Goal: Information Seeking & Learning: Learn about a topic

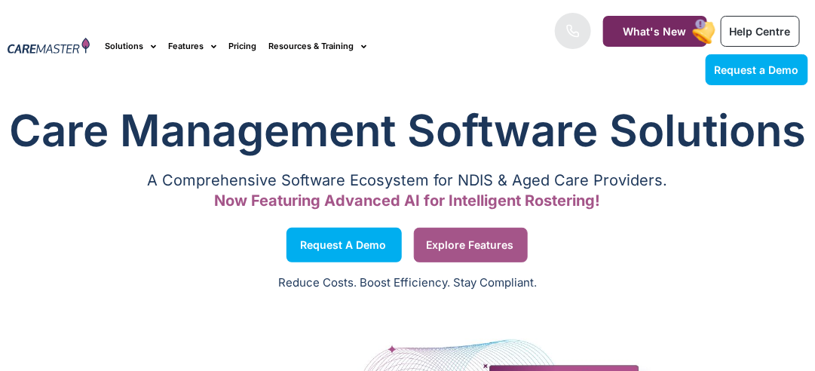
click at [471, 241] on span "Explore Features" at bounding box center [470, 245] width 87 height 8
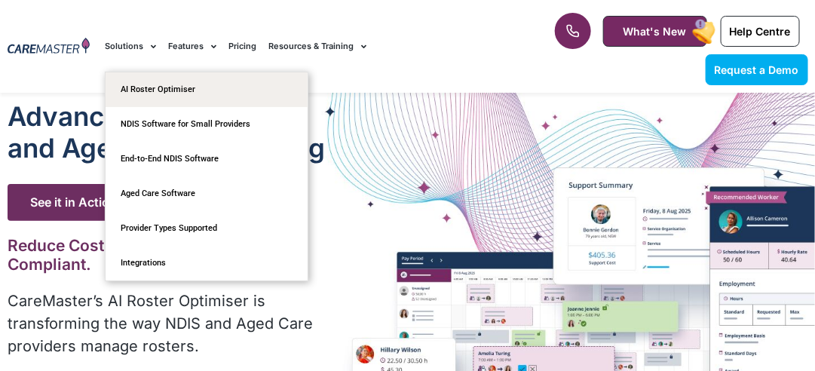
click at [145, 44] on span "Menu" at bounding box center [149, 46] width 13 height 23
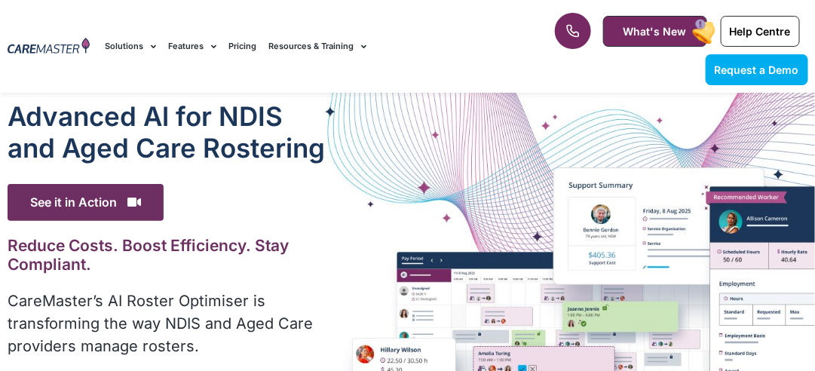
click at [155, 44] on span "Menu" at bounding box center [149, 46] width 13 height 23
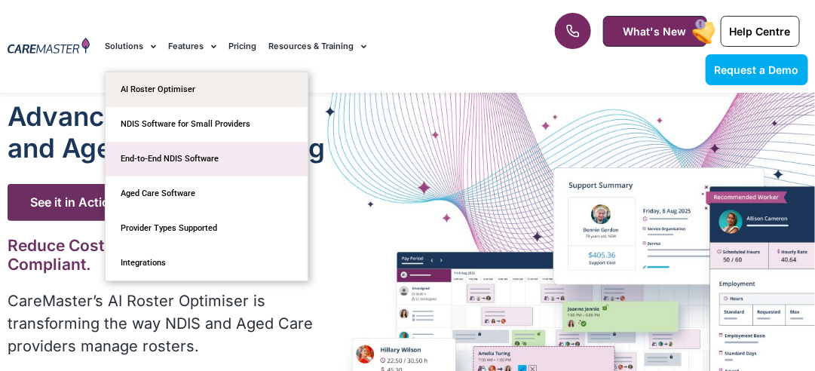
click at [204, 160] on link "End-to-End NDIS Software" at bounding box center [207, 159] width 202 height 35
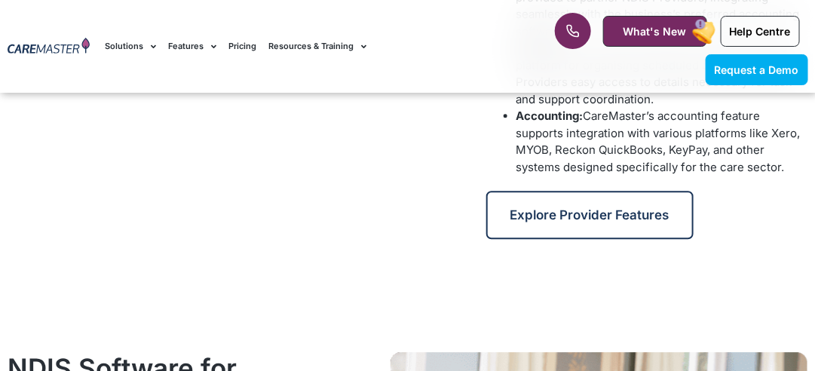
scroll to position [1056, 0]
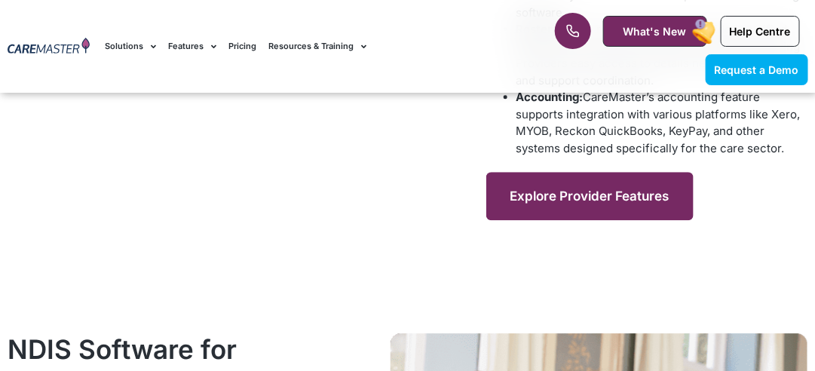
click at [554, 195] on span "Explore Provider Features" at bounding box center [590, 196] width 159 height 15
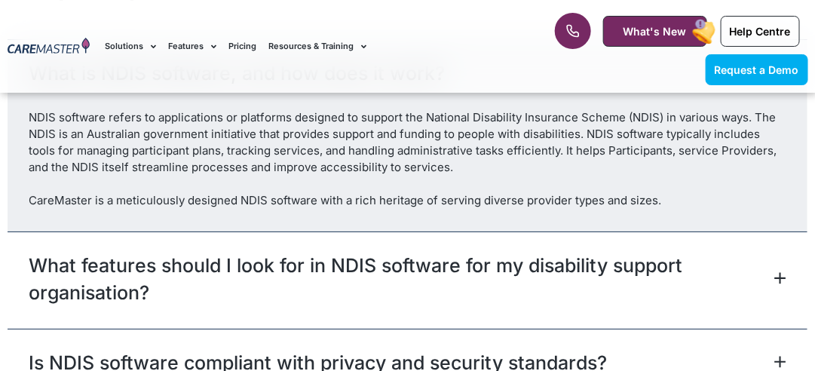
scroll to position [4826, 0]
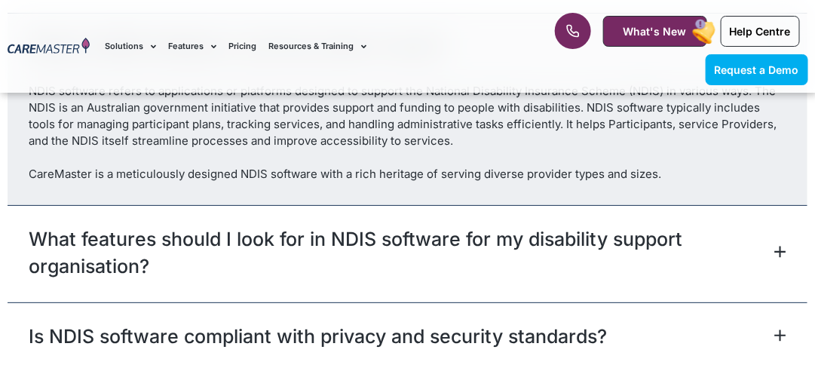
click at [783, 246] on icon at bounding box center [780, 252] width 12 height 12
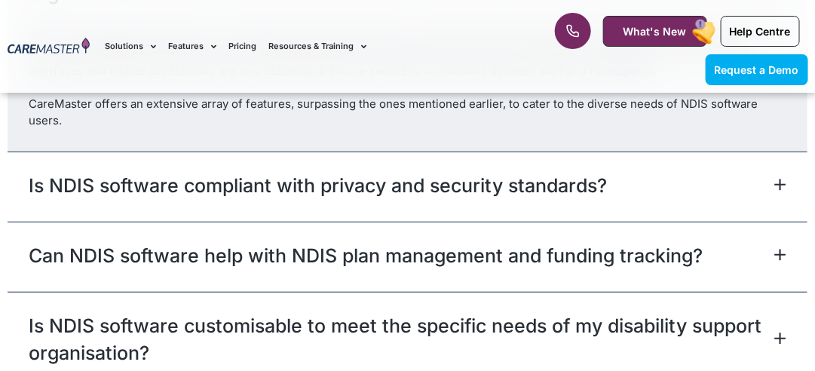
scroll to position [5052, 0]
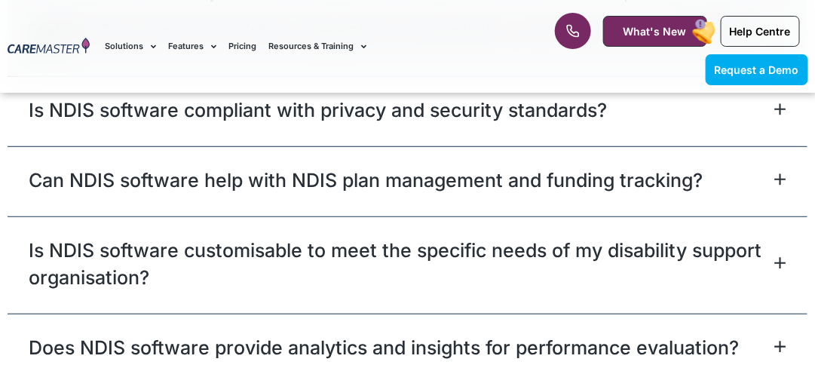
click at [786, 173] on icon at bounding box center [780, 179] width 12 height 12
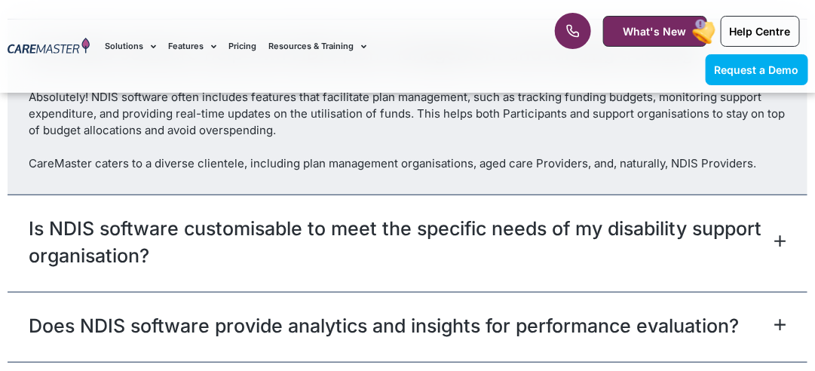
scroll to position [5139, 0]
